Goal: Task Accomplishment & Management: Use online tool/utility

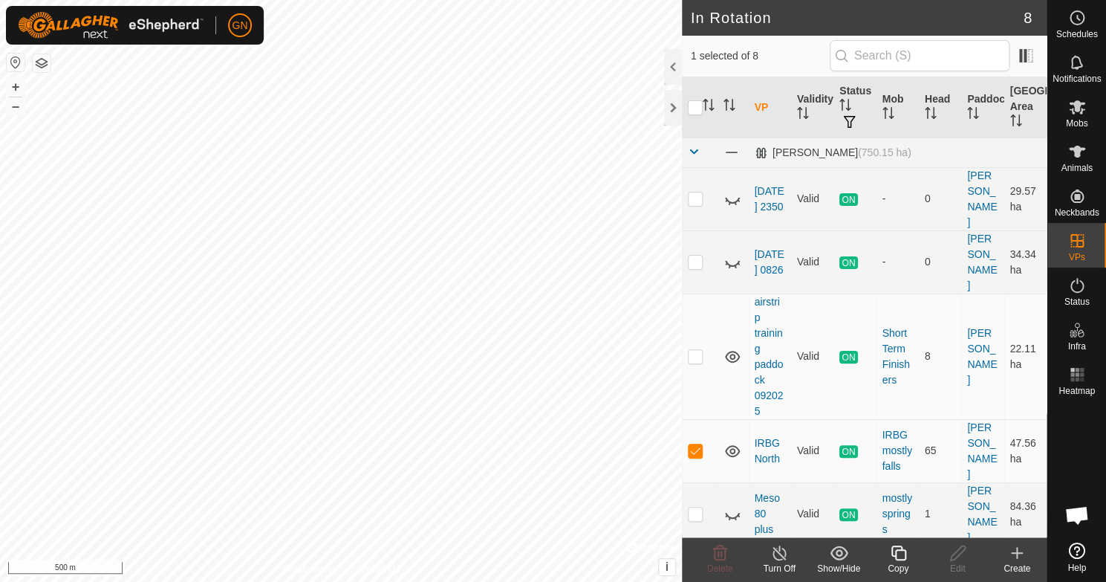
click at [779, 553] on line at bounding box center [779, 553] width 12 height 12
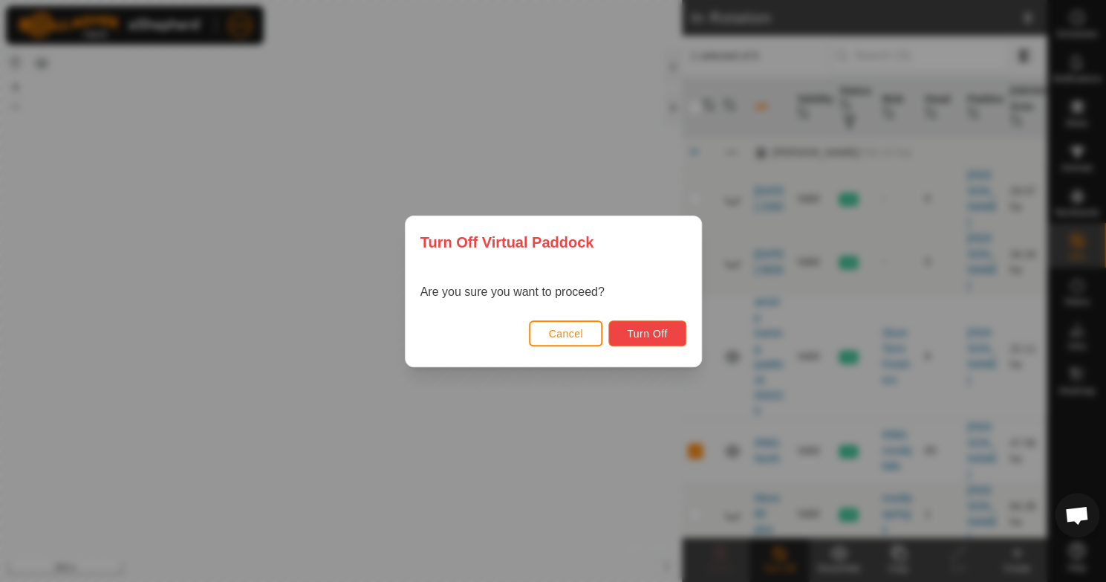
click at [628, 334] on span "Turn Off" at bounding box center [647, 334] width 41 height 12
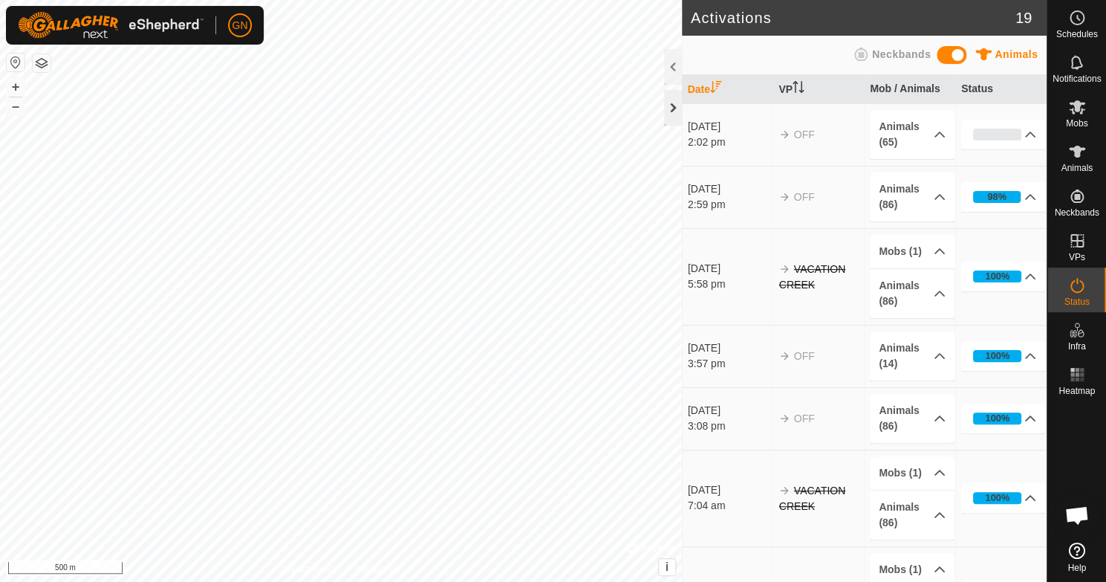
click at [668, 105] on div at bounding box center [673, 108] width 18 height 36
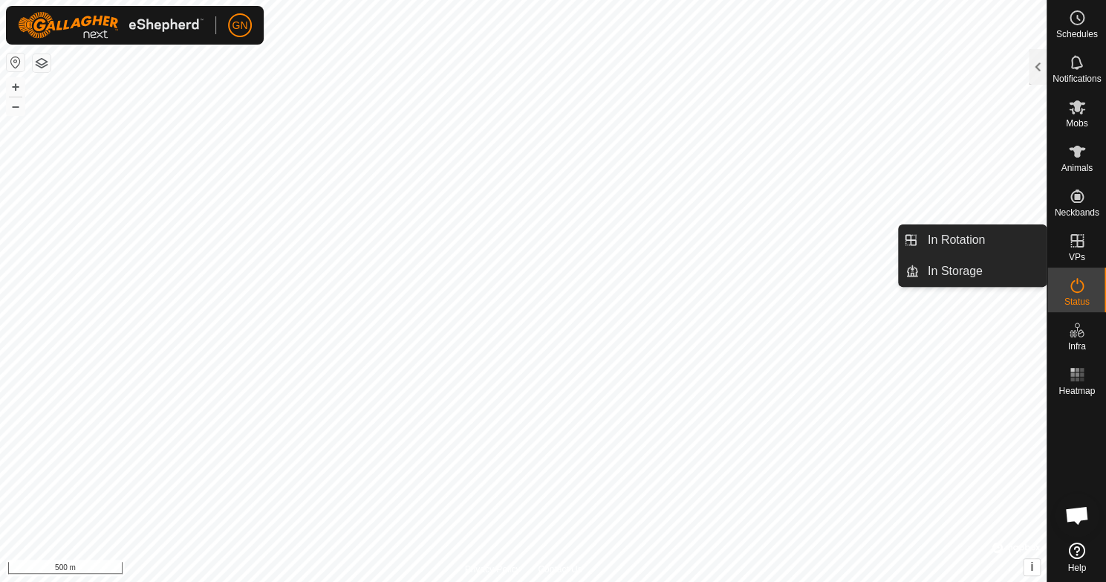
click at [1076, 250] on link "In Rotation" at bounding box center [1041, 242] width 127 height 30
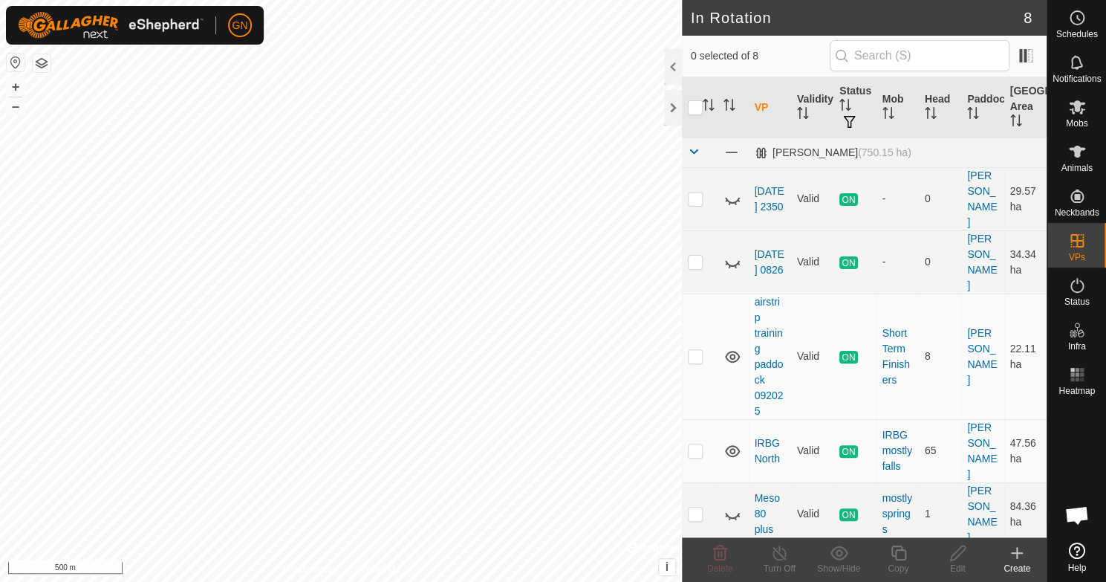
click at [1017, 551] on icon at bounding box center [1017, 552] width 0 height 10
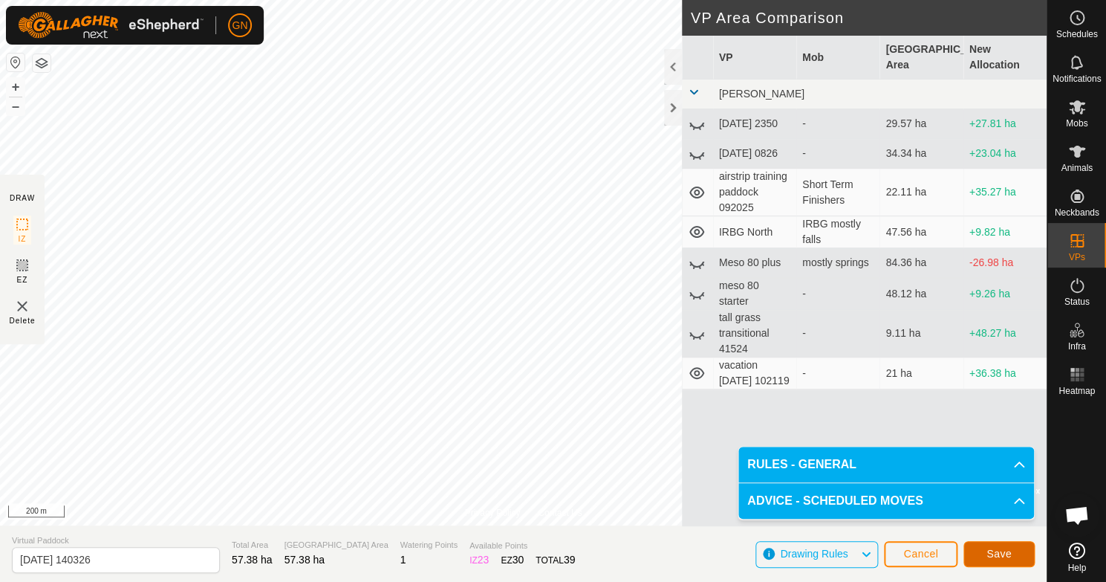
click at [1002, 555] on span "Save" at bounding box center [998, 553] width 25 height 12
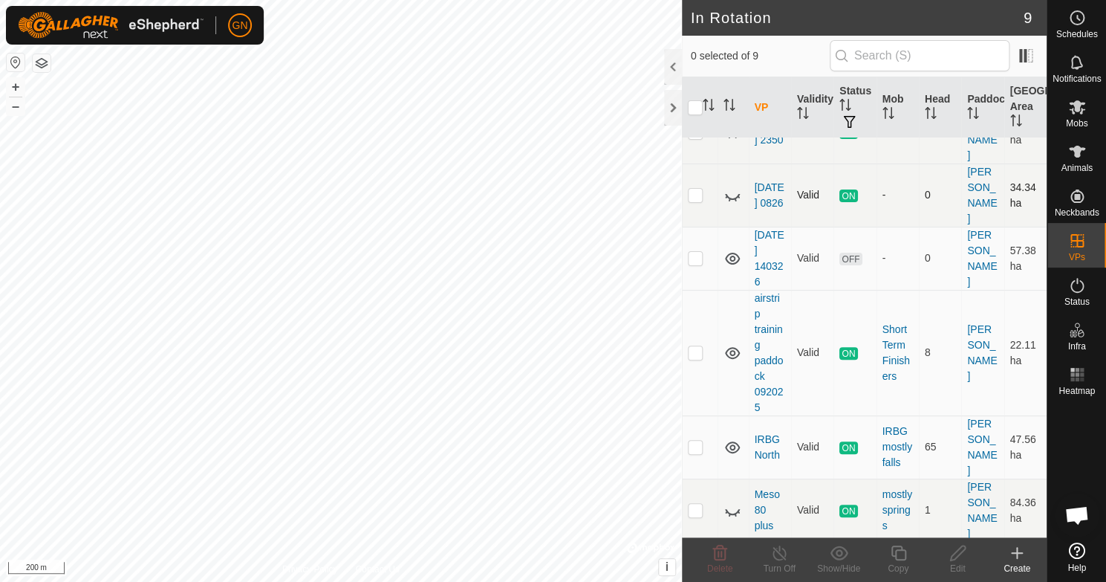
scroll to position [74, 0]
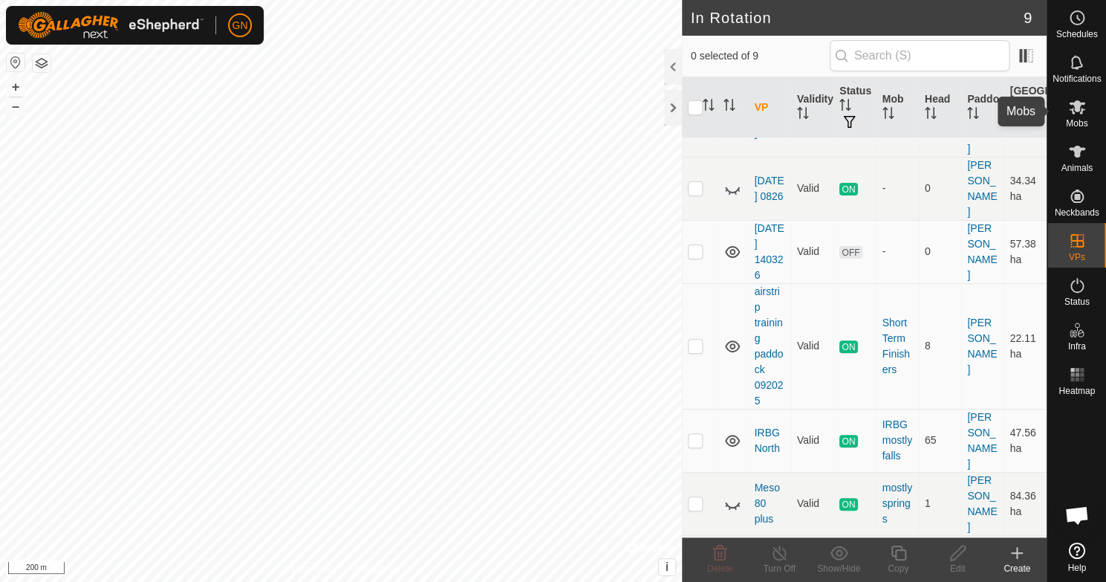
click at [1073, 114] on icon at bounding box center [1077, 107] width 16 height 14
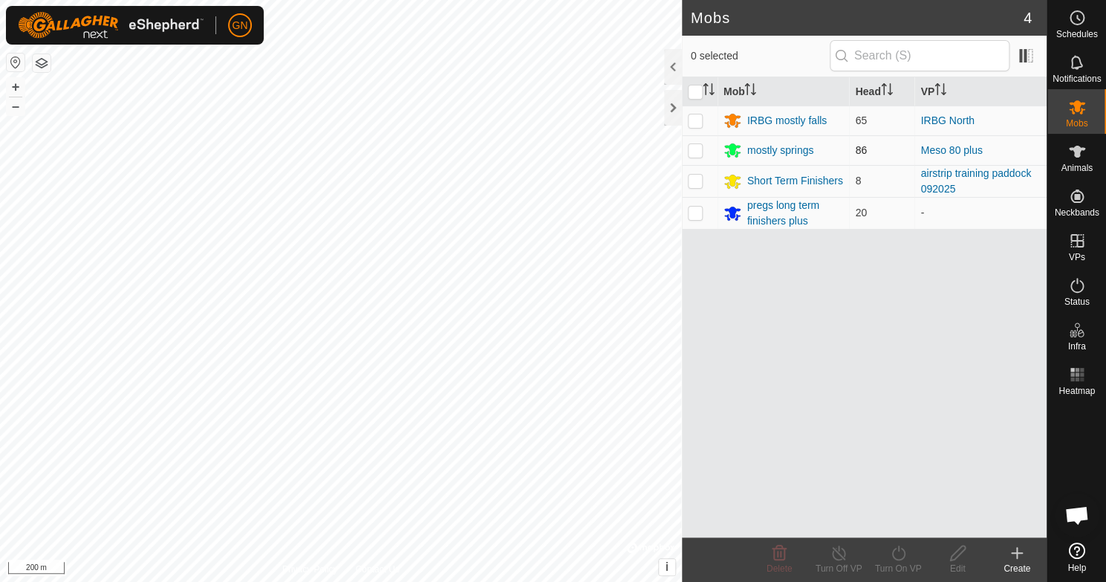
click at [695, 150] on p-checkbox at bounding box center [695, 150] width 15 height 12
checkbox input "true"
click at [695, 120] on p-checkbox at bounding box center [695, 120] width 15 height 12
checkbox input "true"
click at [899, 553] on icon at bounding box center [898, 553] width 19 height 18
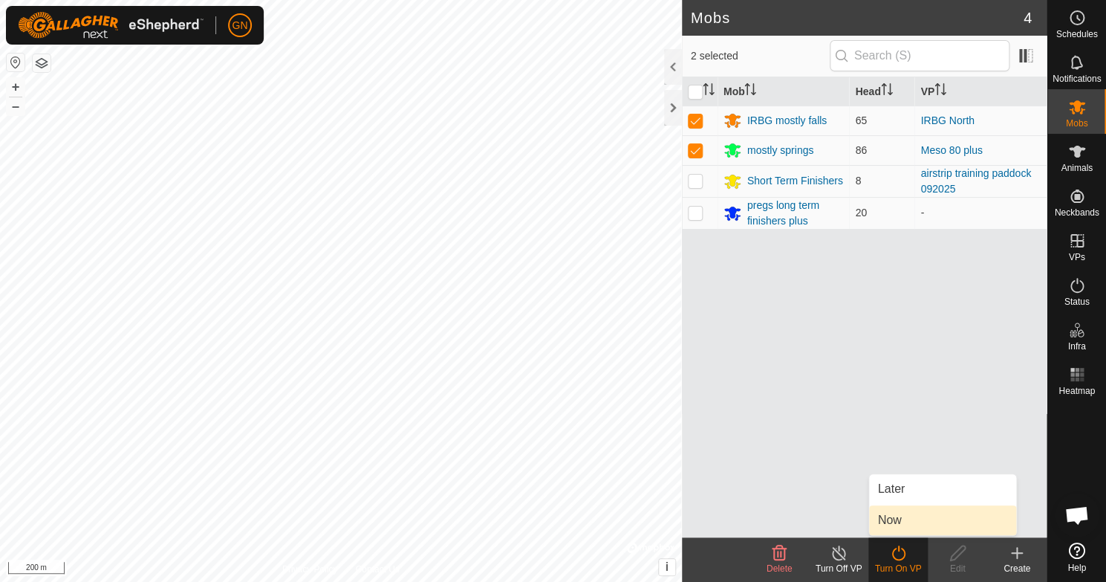
click at [900, 522] on link "Now" at bounding box center [942, 520] width 147 height 30
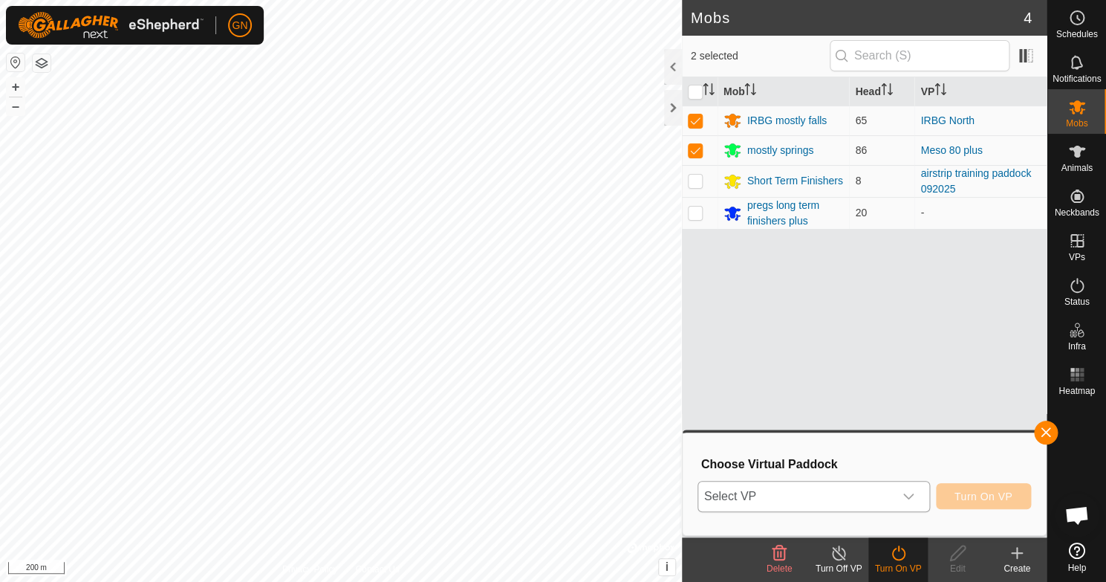
click at [911, 496] on icon "dropdown trigger" at bounding box center [908, 496] width 12 height 12
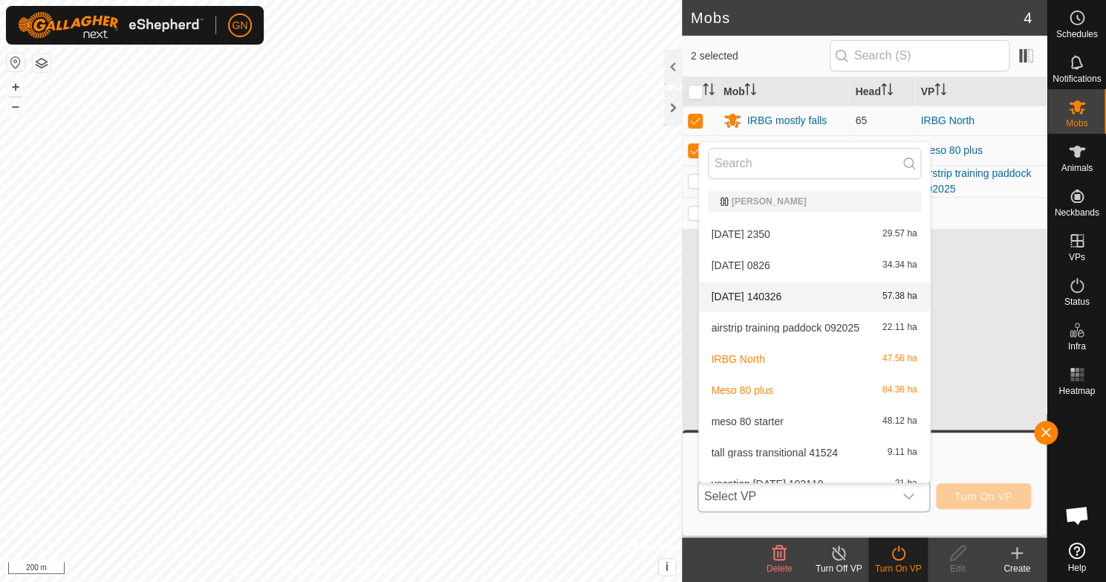
click at [782, 296] on span "2025-10-05 140326" at bounding box center [747, 296] width 71 height 10
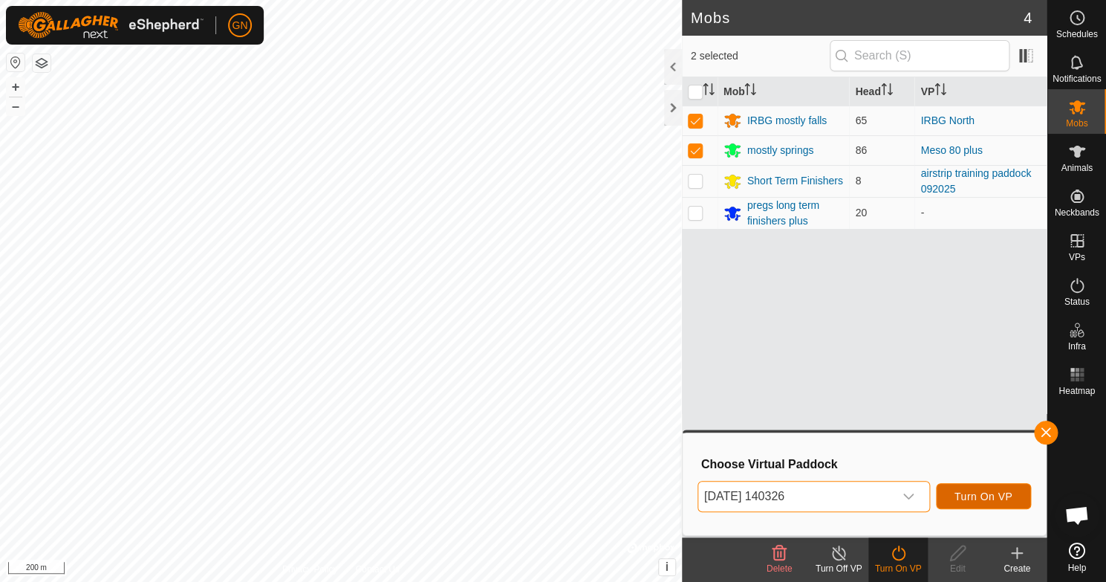
click at [971, 495] on span "Turn On VP" at bounding box center [983, 496] width 58 height 12
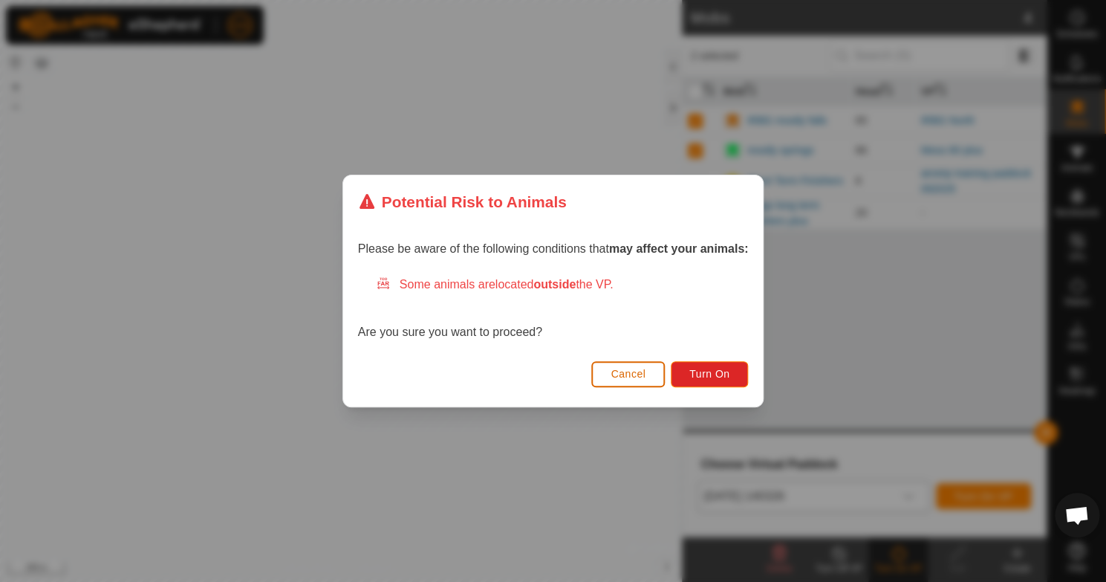
click at [619, 371] on span "Cancel" at bounding box center [628, 374] width 35 height 12
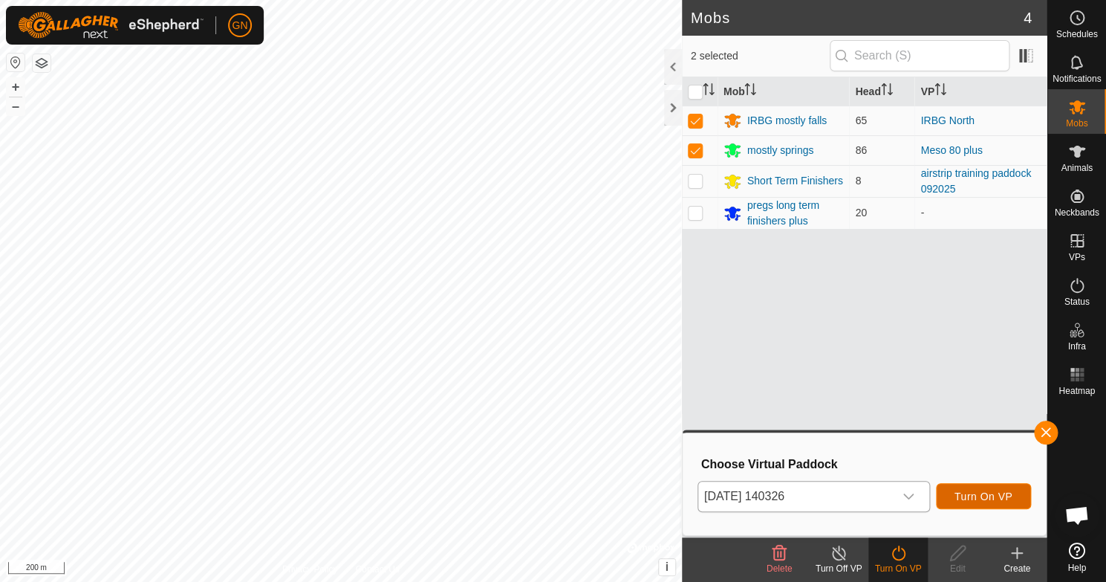
click at [966, 505] on button "Turn On VP" at bounding box center [983, 496] width 95 height 26
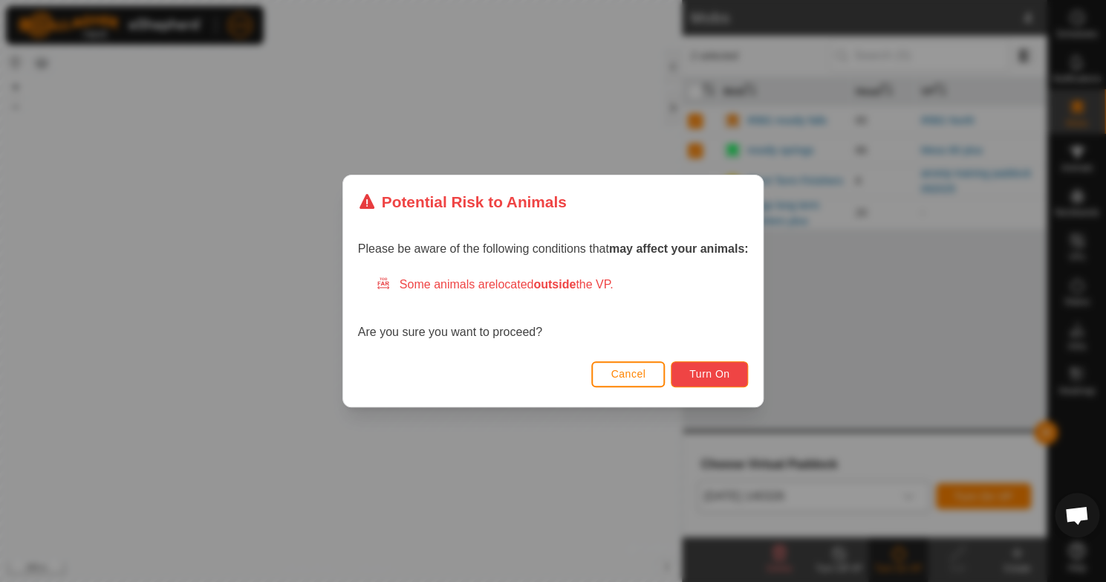
click at [725, 377] on span "Turn On" at bounding box center [709, 374] width 40 height 12
